Goal: Task Accomplishment & Management: Manage account settings

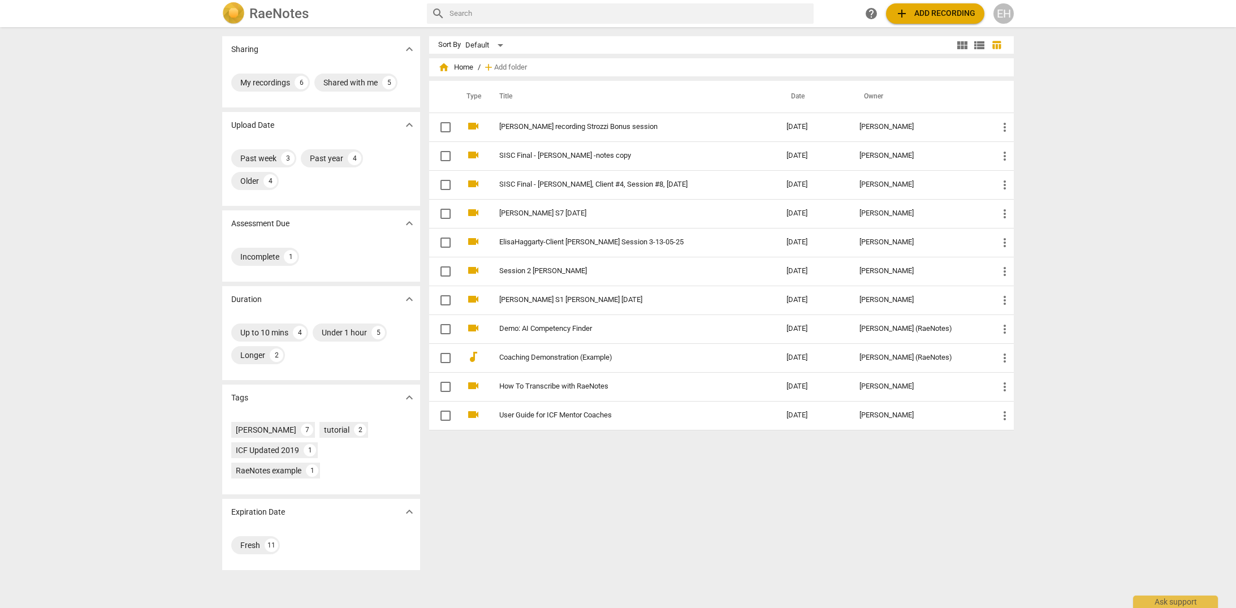
click at [570, 181] on link "SISC Final - [PERSON_NAME], Client #4, Session #8, [DATE]" at bounding box center [622, 184] width 246 height 8
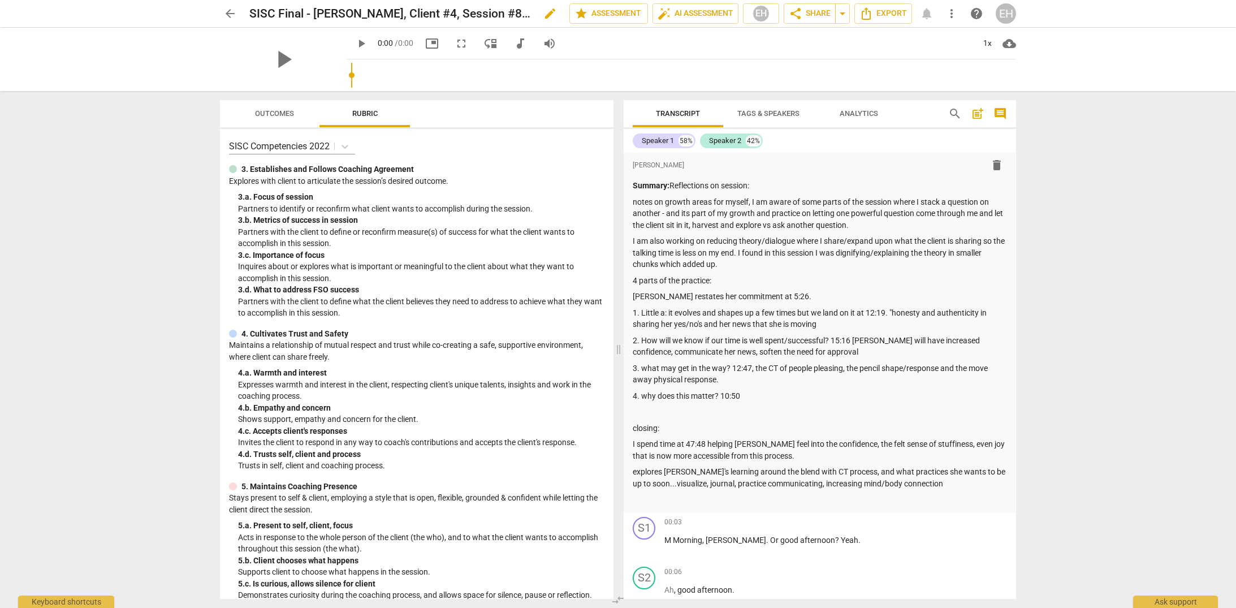
click at [335, 10] on h2 "SISC Final - [PERSON_NAME], Client #4, Session #8, [DATE]" at bounding box center [390, 14] width 282 height 14
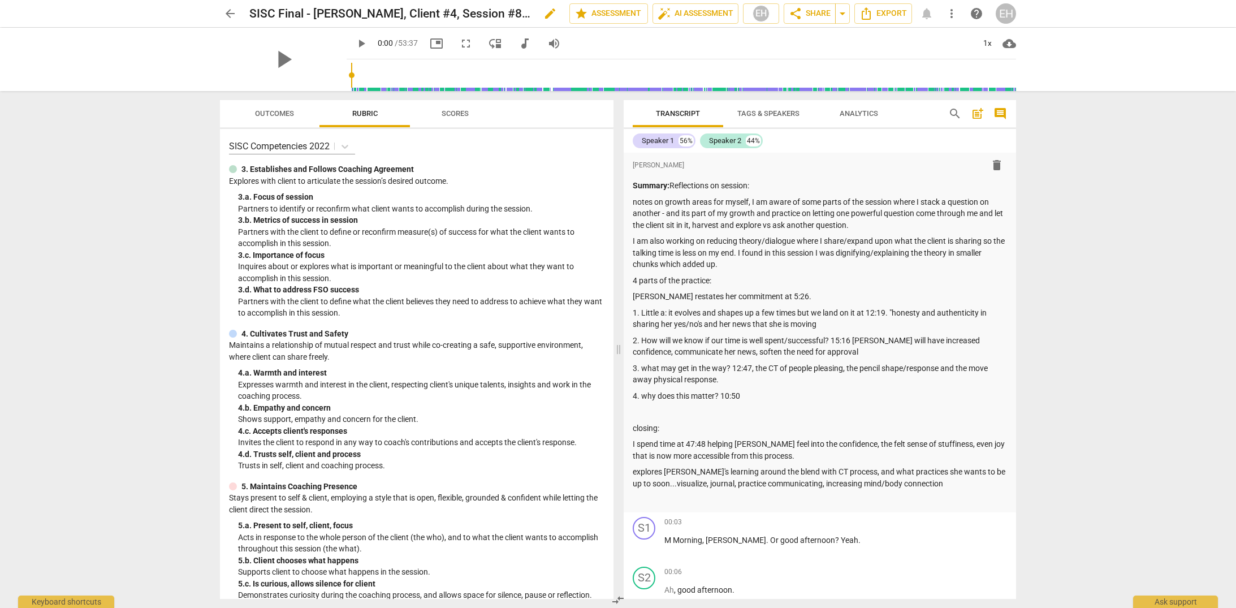
click at [339, 10] on h2 "SISC Final - [PERSON_NAME], Client #4, Session #8, [DATE]" at bounding box center [390, 14] width 282 height 14
copy div "SISC Final - [PERSON_NAME], Client #4, Session #8, [DATE] edit star Assessment …"
click at [548, 11] on span "edit" at bounding box center [550, 14] width 14 height 14
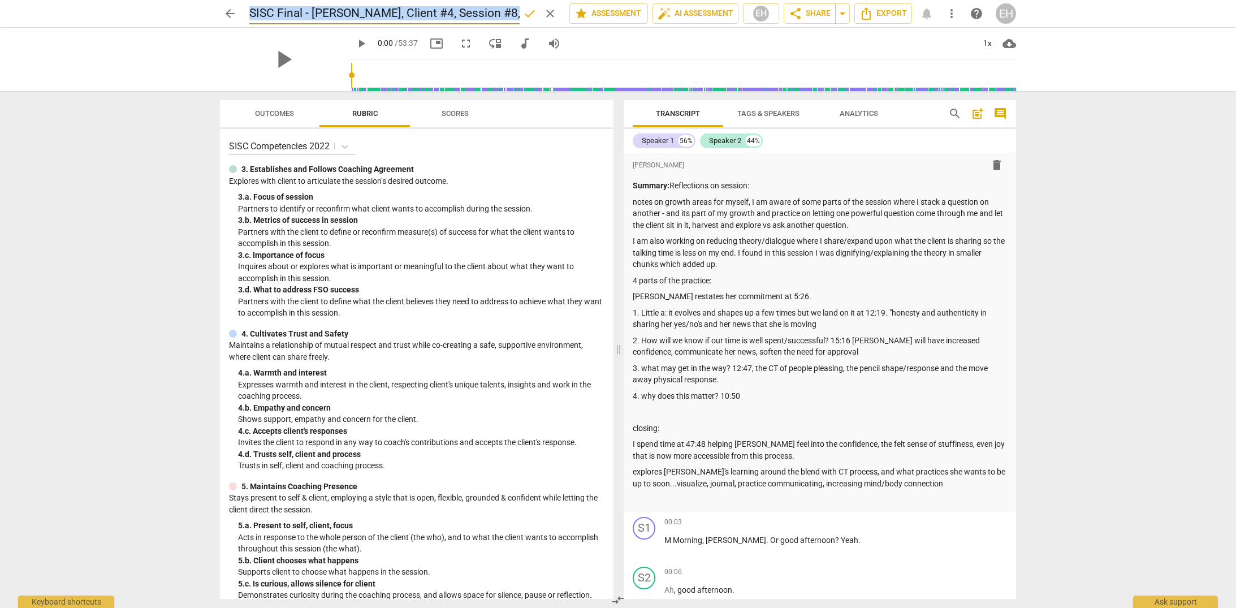
scroll to position [0, 45]
click at [500, 9] on input "SISC Final - [PERSON_NAME], Client #4, Session #8, [DATE]" at bounding box center [384, 13] width 270 height 21
